Goal: Information Seeking & Learning: Learn about a topic

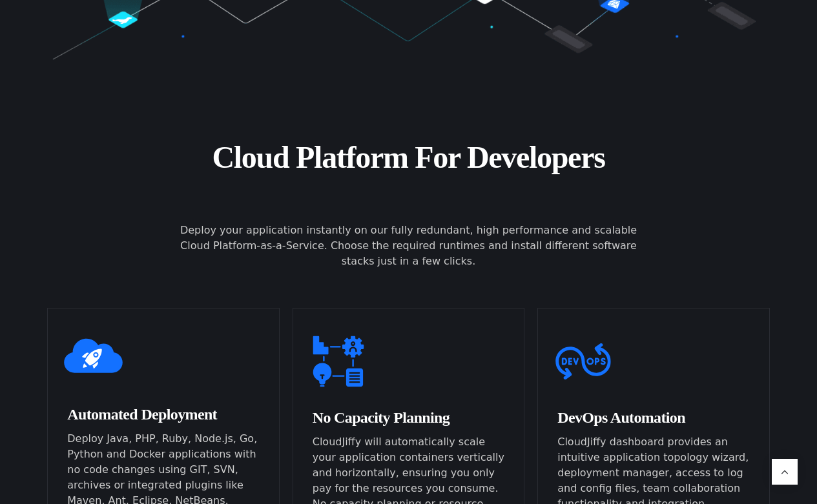
scroll to position [581, 0]
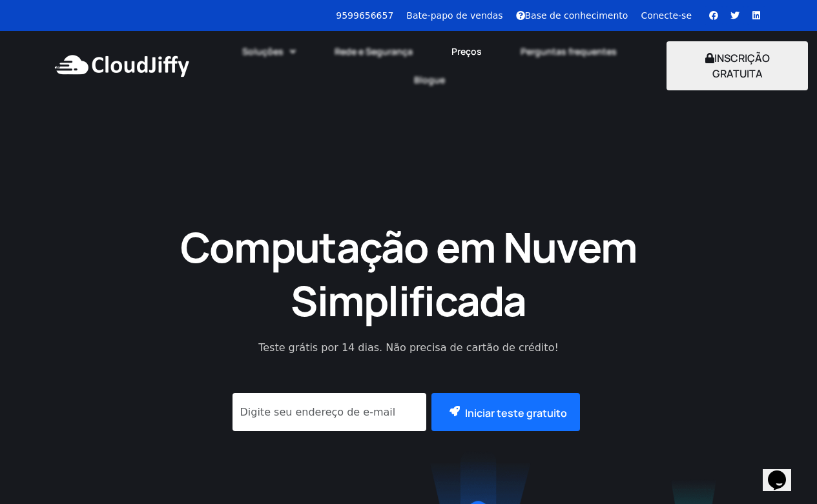
click at [476, 48] on font "Preços" at bounding box center [466, 51] width 30 height 12
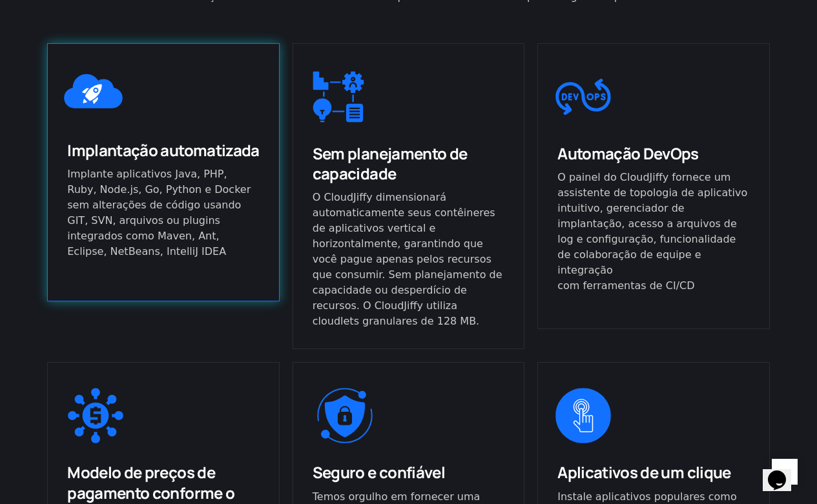
scroll to position [904, 0]
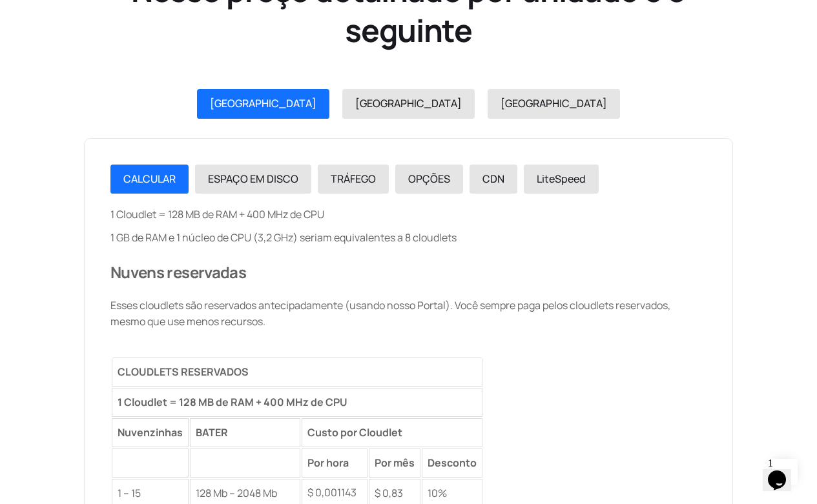
scroll to position [1552, 0]
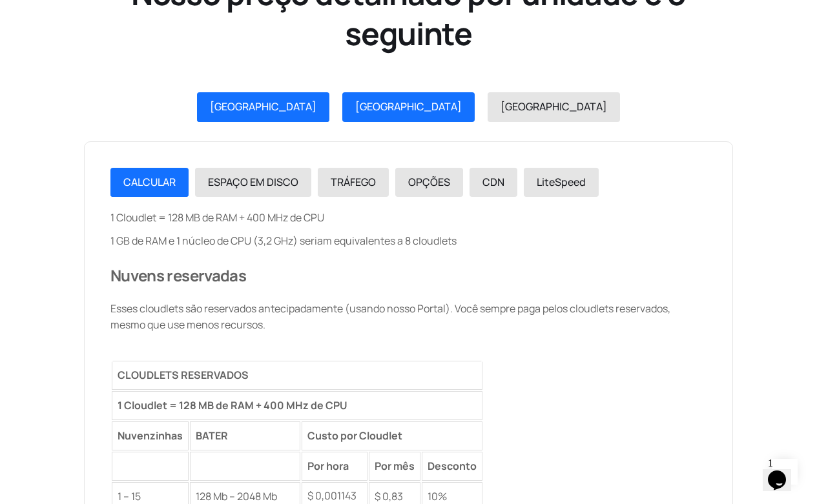
click at [383, 92] on link "EUA" at bounding box center [408, 107] width 132 height 30
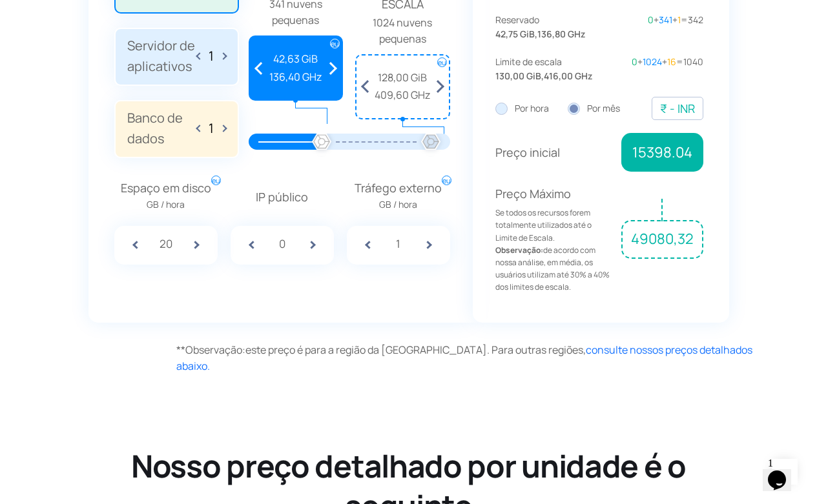
scroll to position [971, 0]
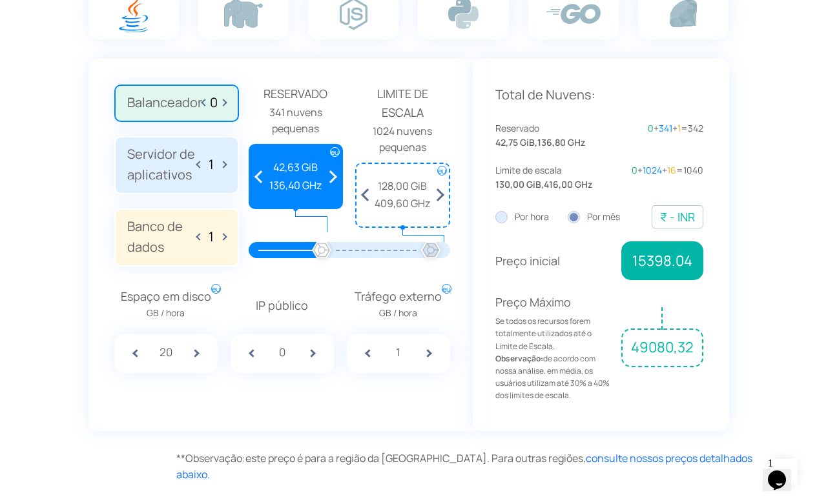
click at [657, 262] on font "15398.04" at bounding box center [662, 260] width 60 height 19
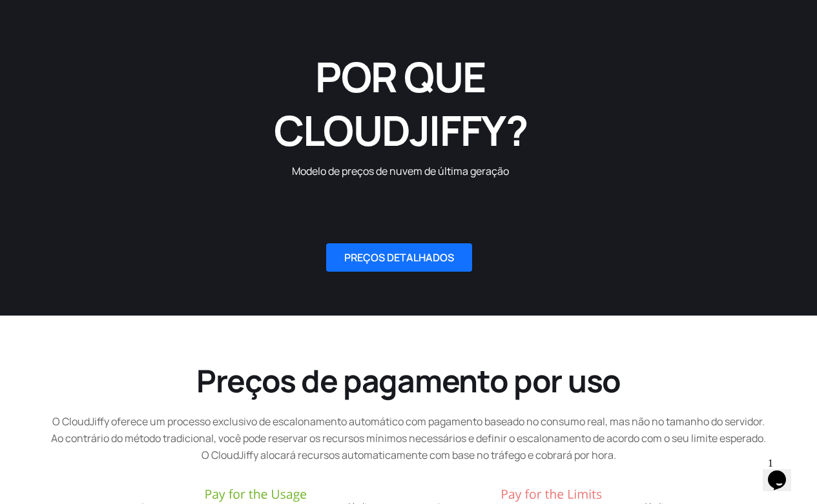
scroll to position [131, 0]
